Goal: Task Accomplishment & Management: Manage account settings

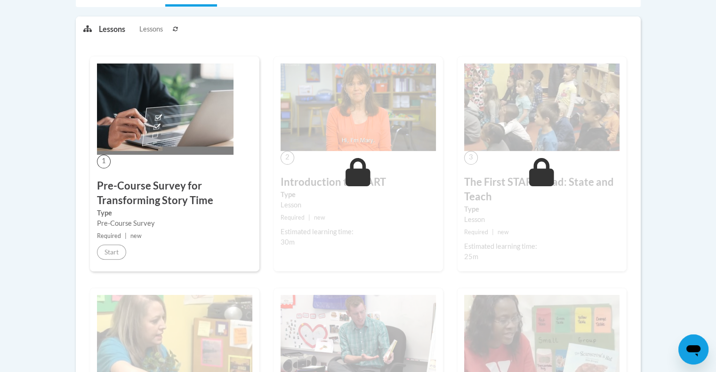
scroll to position [41, 0]
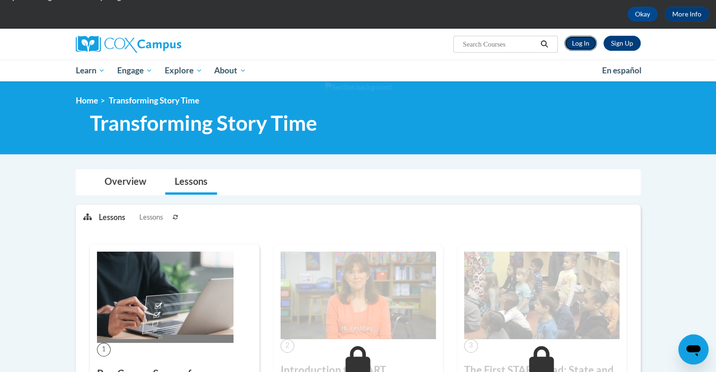
click at [584, 39] on link "Log In" at bounding box center [580, 43] width 32 height 15
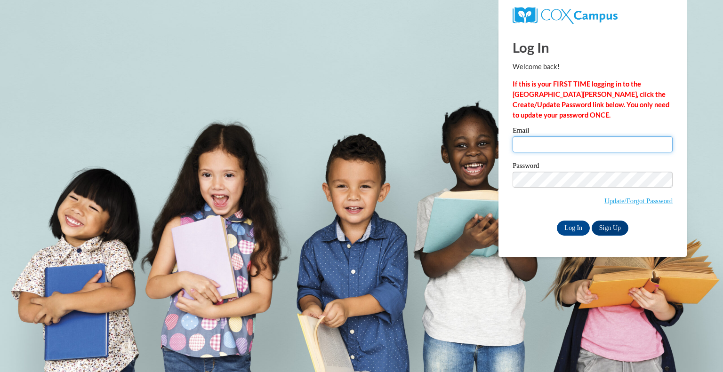
click at [570, 142] on input "Email" at bounding box center [592, 144] width 160 height 16
type input "lkusch@kusd.edu"
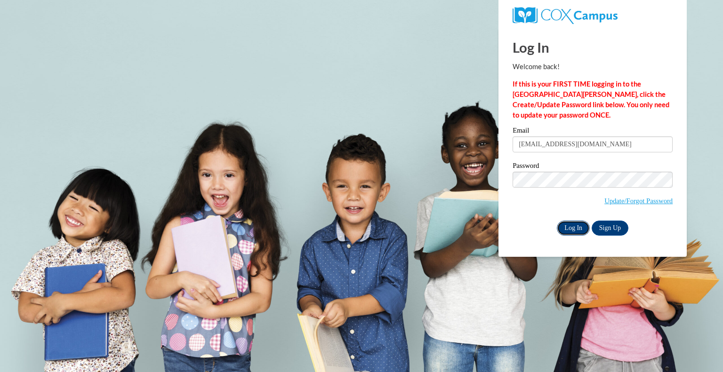
click at [574, 232] on input "Log In" at bounding box center [573, 228] width 33 height 15
